Goal: Transaction & Acquisition: Purchase product/service

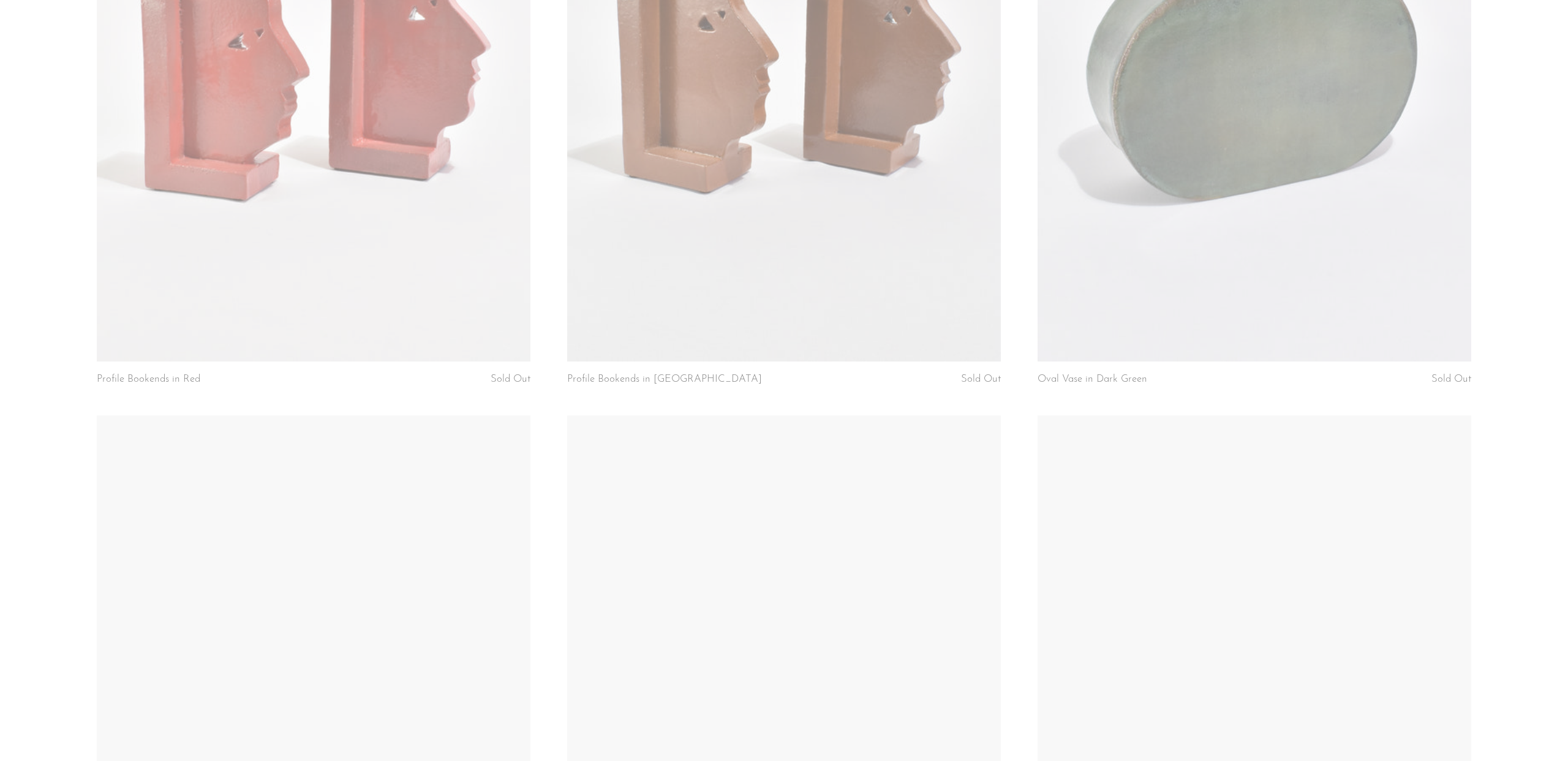
scroll to position [1182, 0]
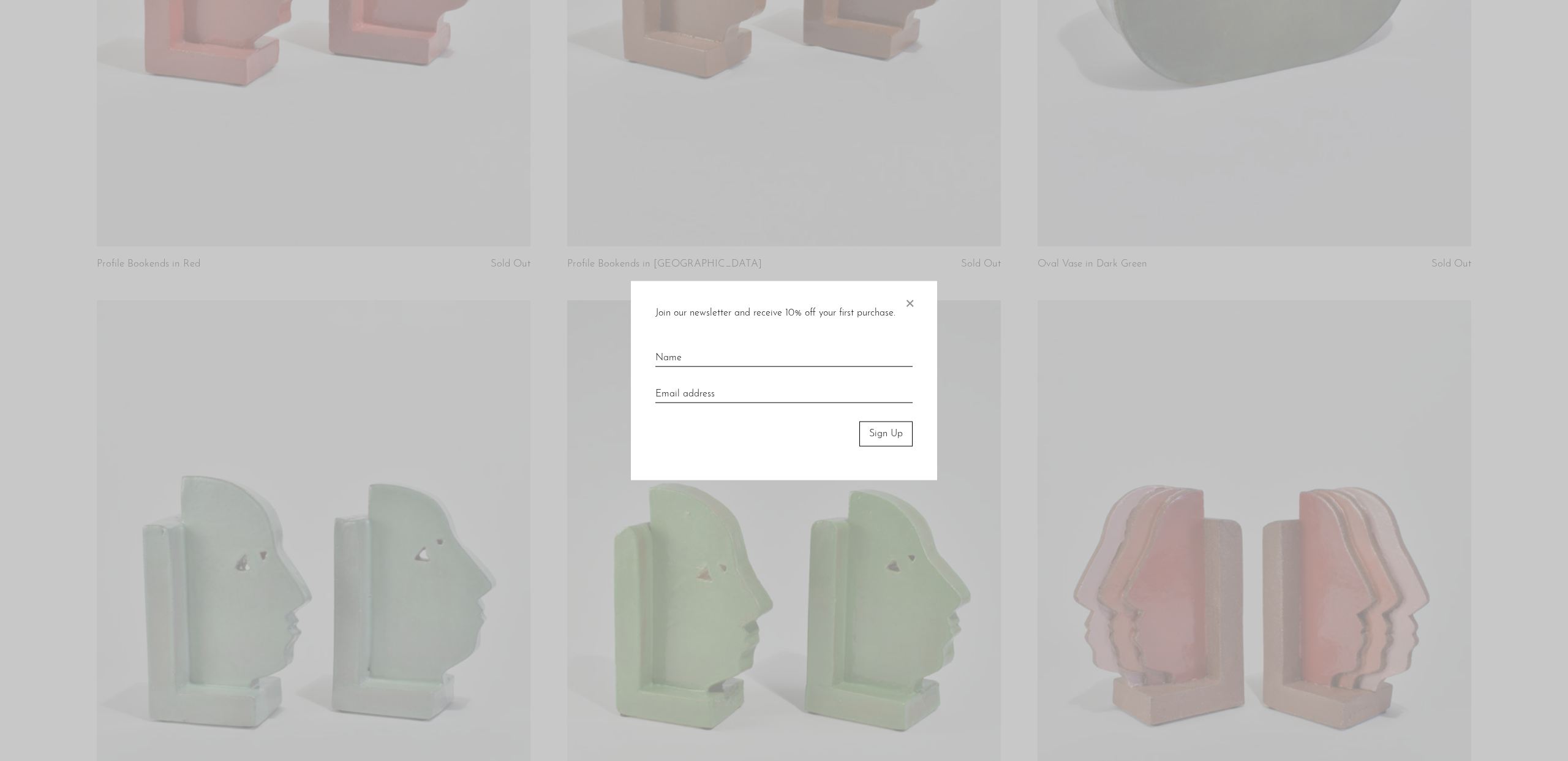
click at [916, 297] on div "Join our newsletter and receive 10% off your first purchase. × Sign Up" at bounding box center [784, 380] width 306 height 199
click at [912, 302] on span "×" at bounding box center [910, 301] width 12 height 39
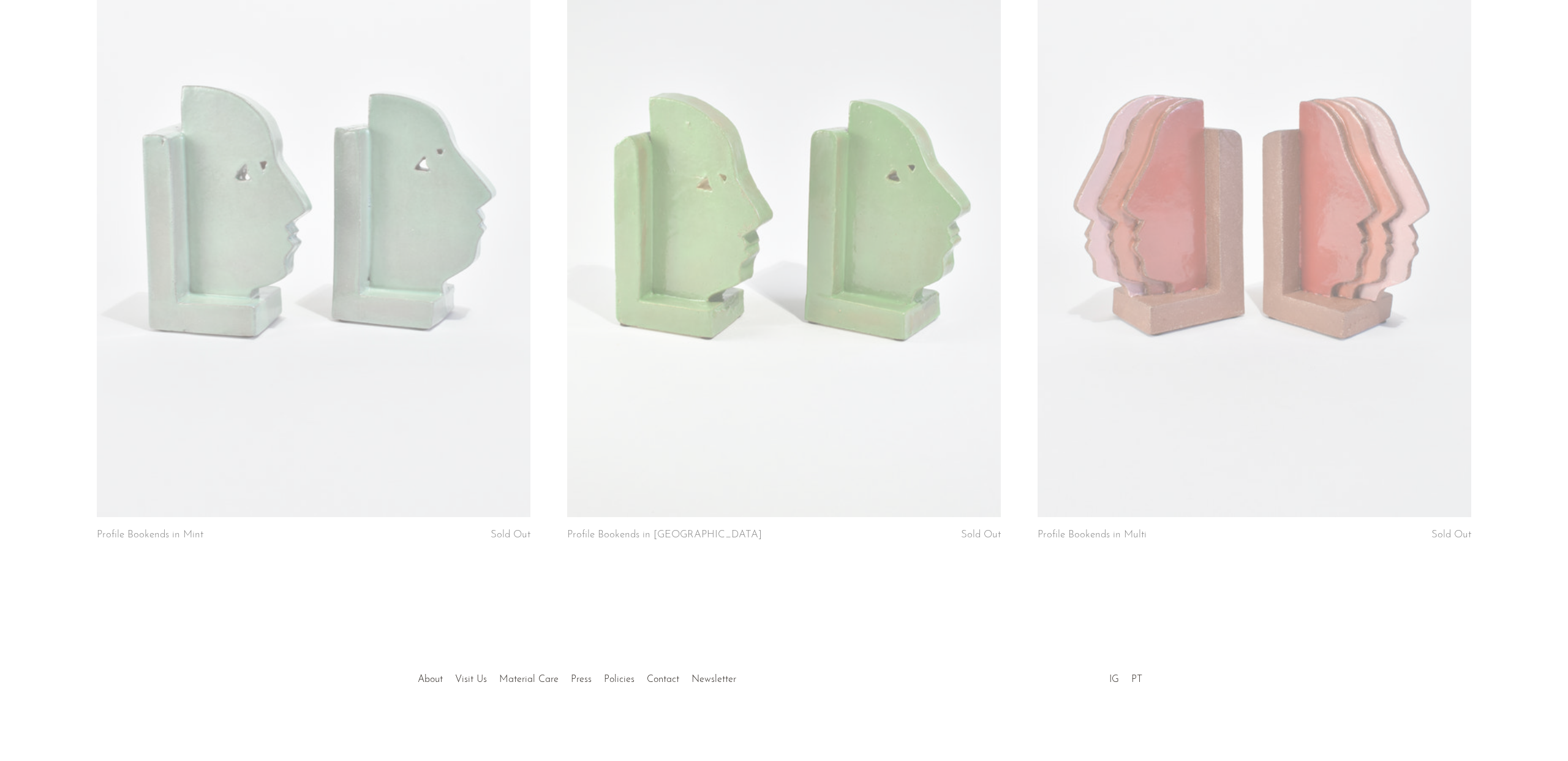
scroll to position [891, 0]
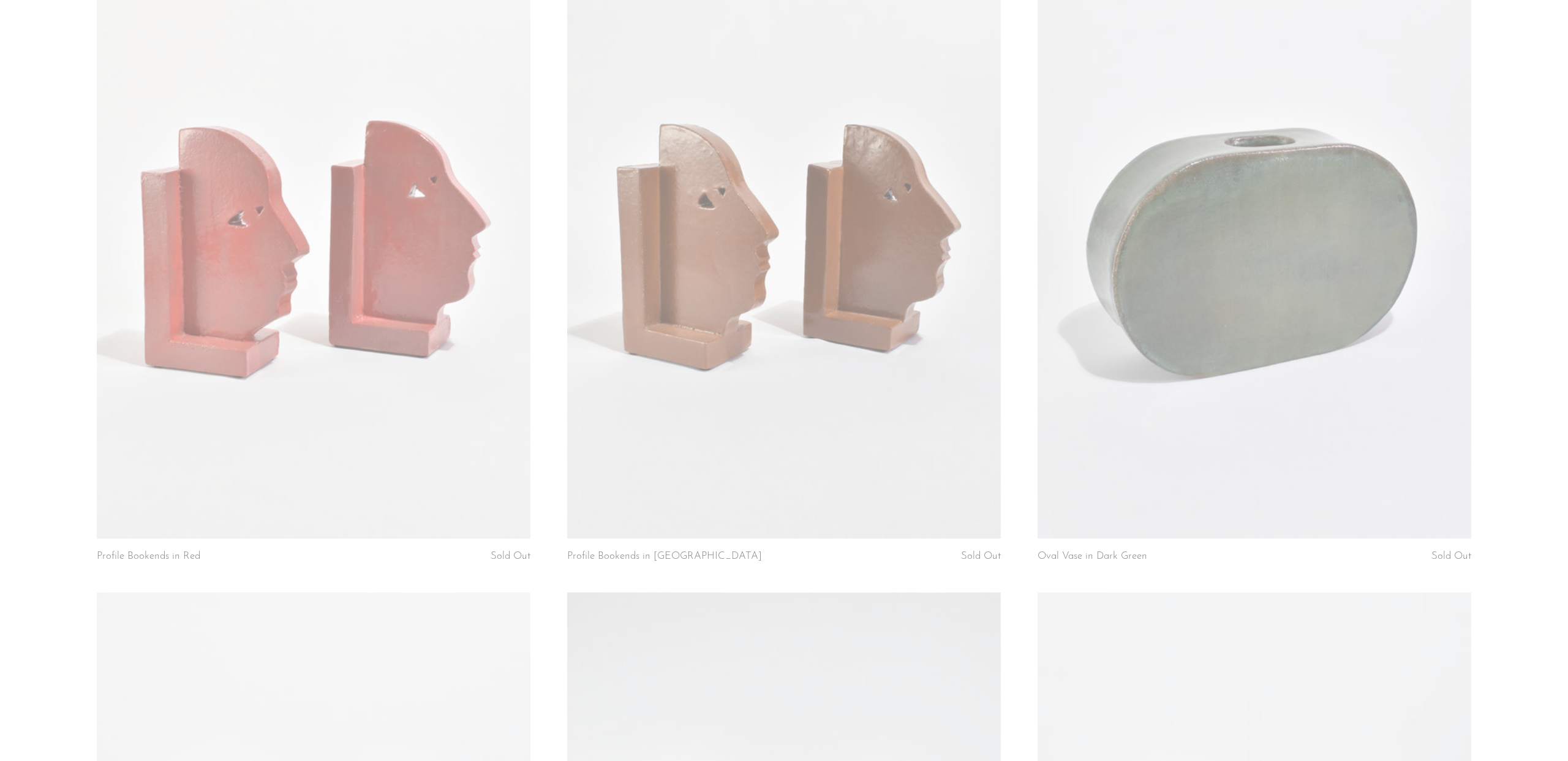
click at [1407, 151] on link at bounding box center [1255, 235] width 434 height 607
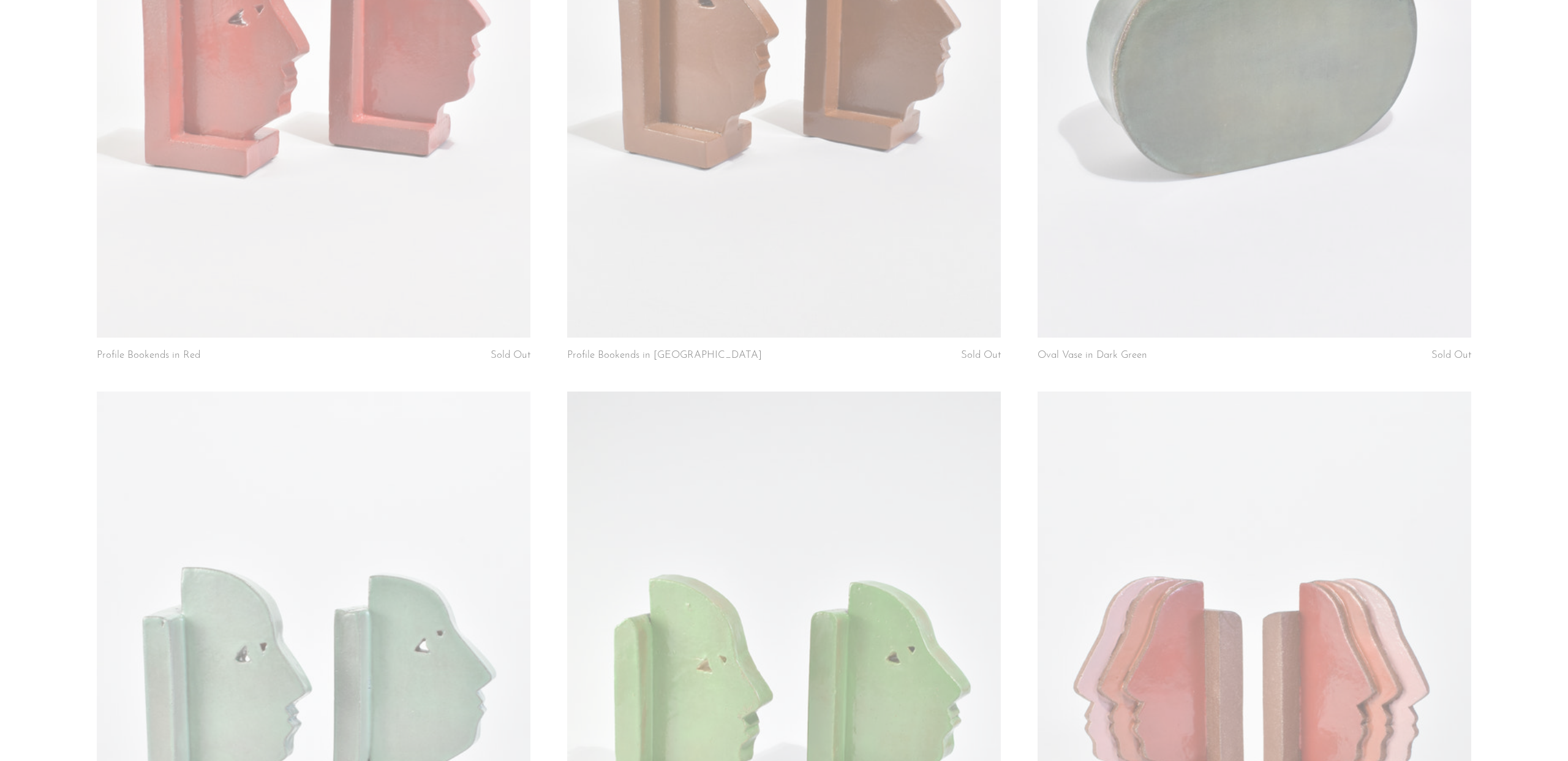
scroll to position [1573, 0]
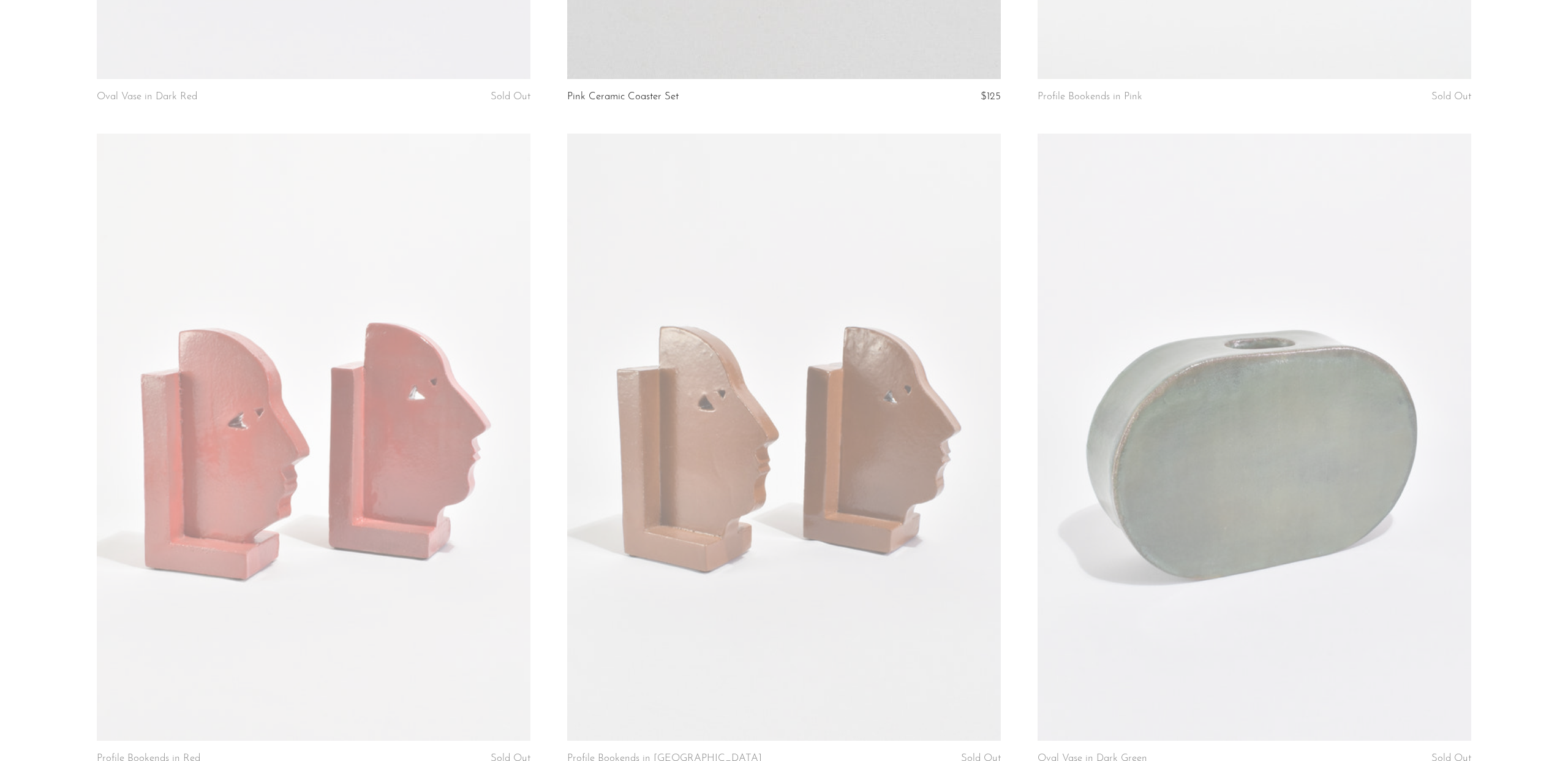
scroll to position [656, 0]
